Goal: Navigation & Orientation: Find specific page/section

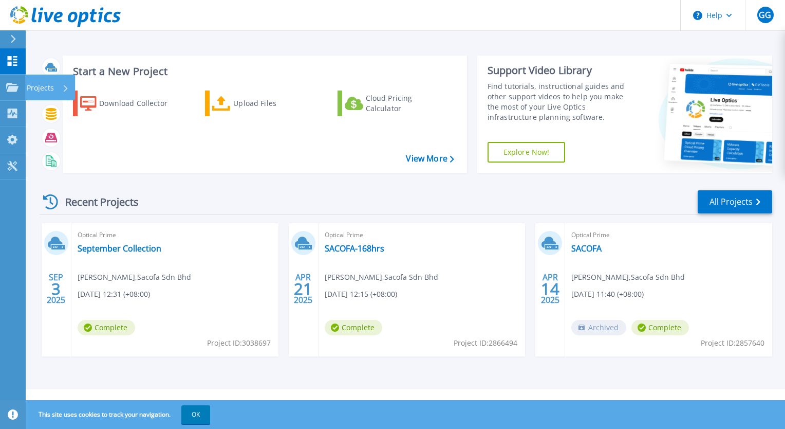
click at [53, 87] on p "Projects" at bounding box center [40, 88] width 27 height 27
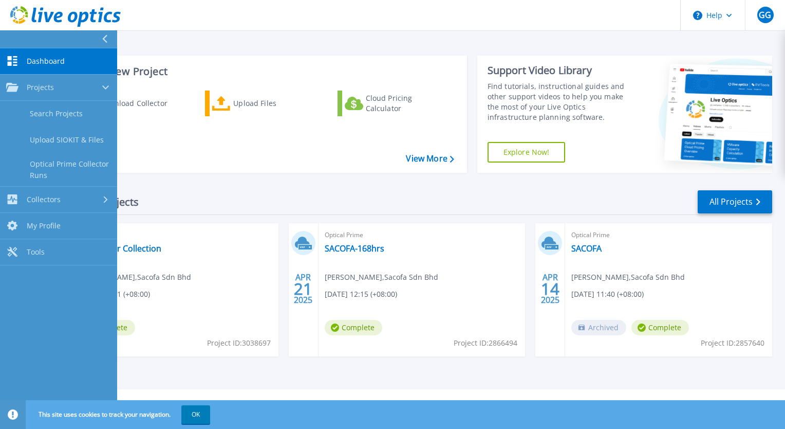
click at [98, 59] on link "Dashboard Dashboard" at bounding box center [58, 61] width 117 height 26
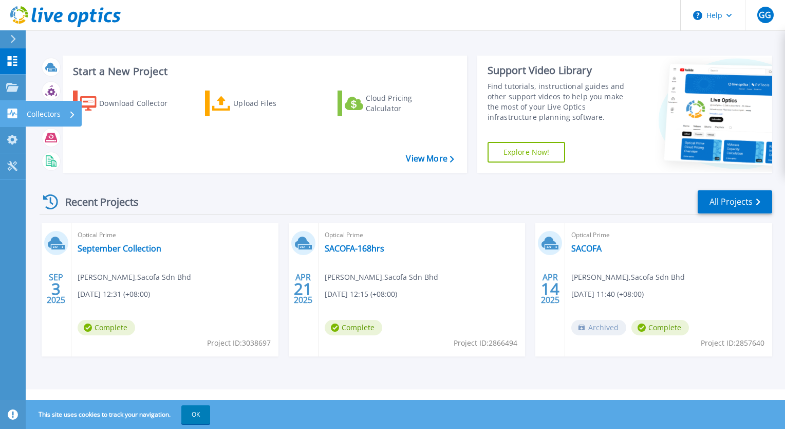
click at [8, 116] on icon at bounding box center [13, 113] width 10 height 10
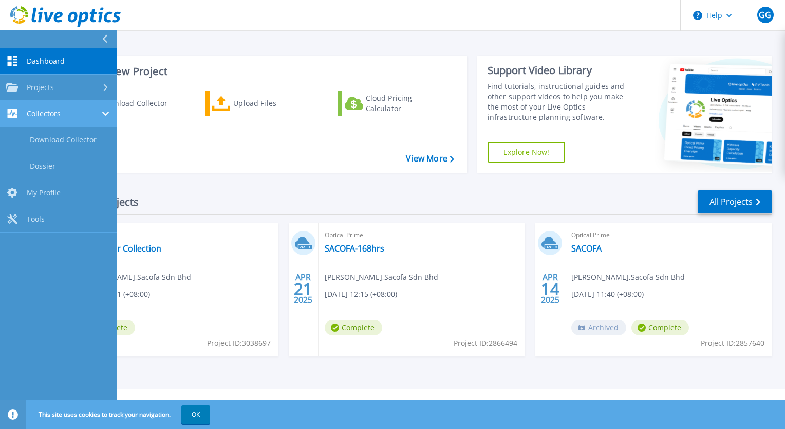
click at [103, 114] on icon at bounding box center [105, 113] width 7 height 4
click at [104, 114] on icon at bounding box center [106, 113] width 4 height 7
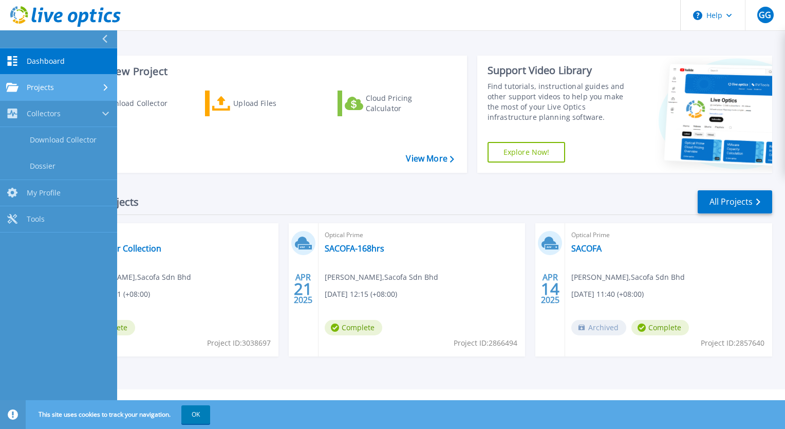
click at [96, 88] on div "Projects" at bounding box center [58, 87] width 105 height 9
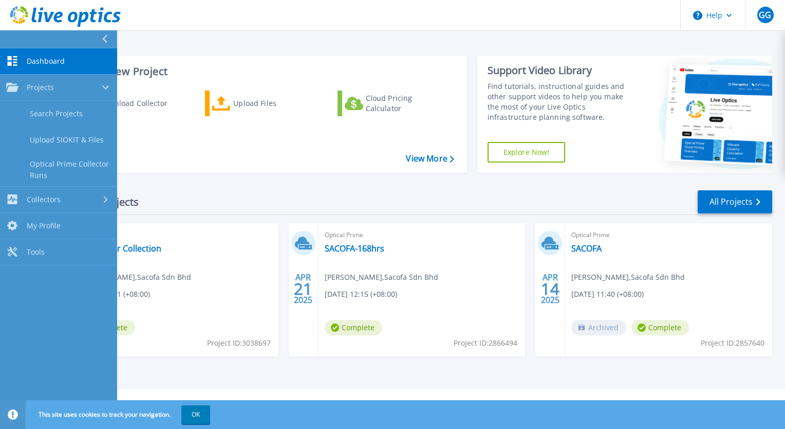
click at [76, 63] on link "Dashboard Dashboard" at bounding box center [58, 61] width 117 height 26
